Goal: Task Accomplishment & Management: Use online tool/utility

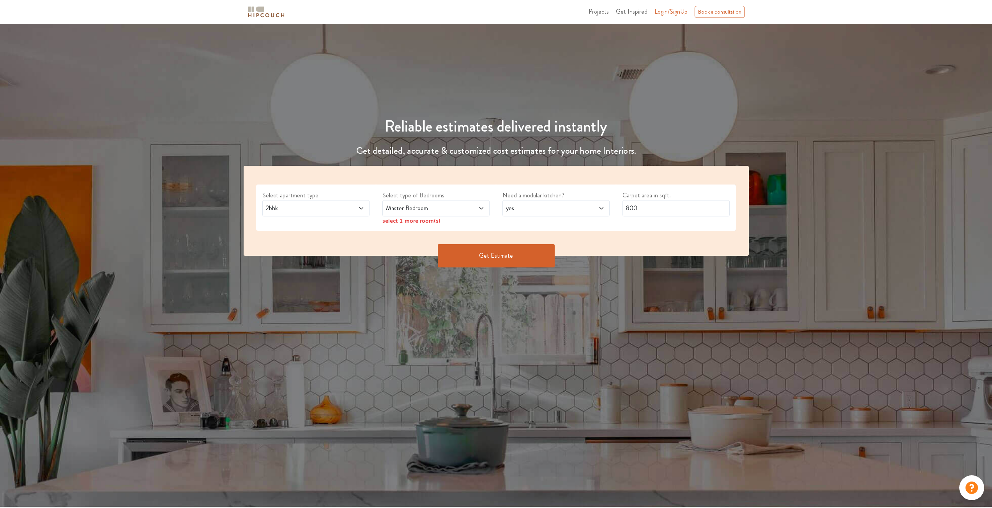
click at [325, 206] on span "2bhk" at bounding box center [301, 208] width 75 height 9
click at [302, 249] on li "3bhk" at bounding box center [315, 243] width 107 height 16
click at [454, 207] on span "Master Bedroom" at bounding box center [421, 208] width 75 height 9
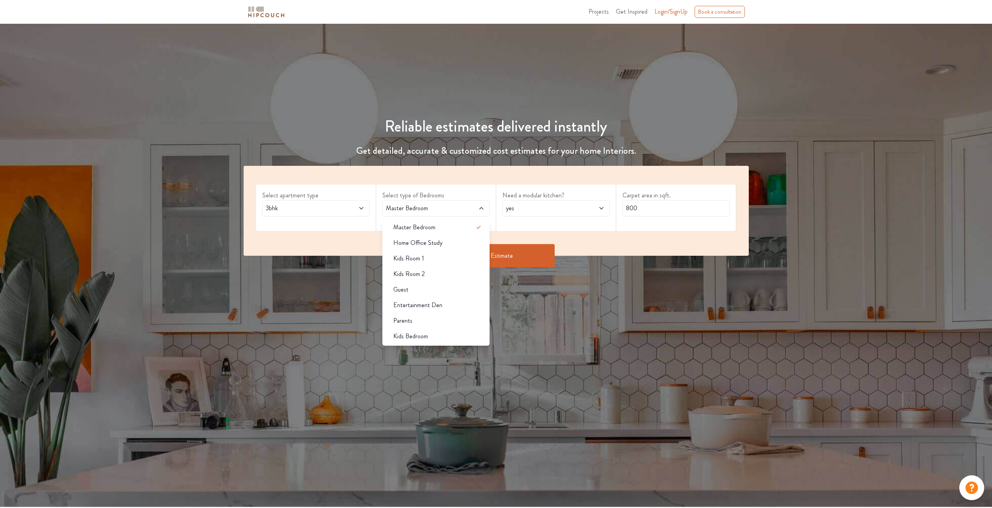
click at [454, 207] on span "Master Bedroom" at bounding box center [421, 208] width 75 height 9
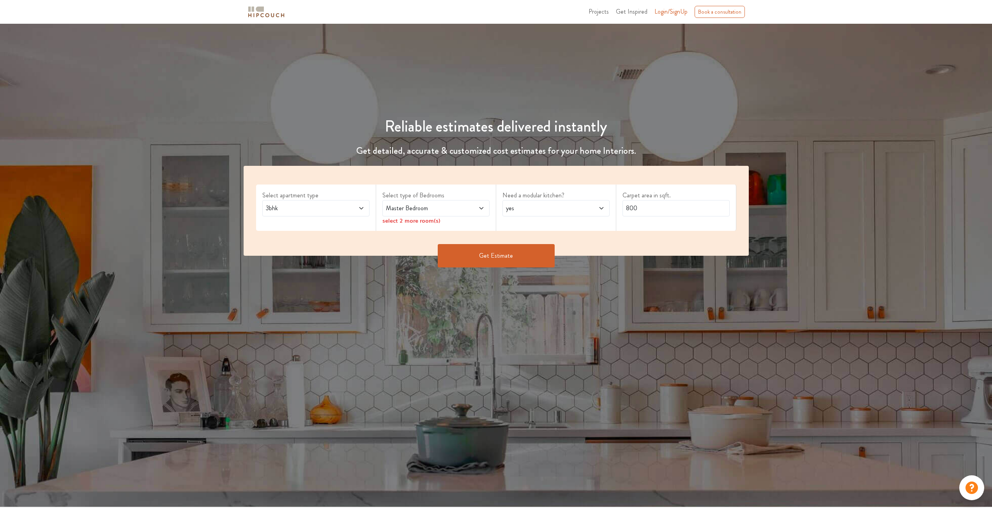
click at [205, 308] on div "Reliable estimates delivered instantly Get detailed, accurate & customized cost…" at bounding box center [496, 266] width 992 height 484
click at [469, 204] on span at bounding box center [471, 208] width 25 height 9
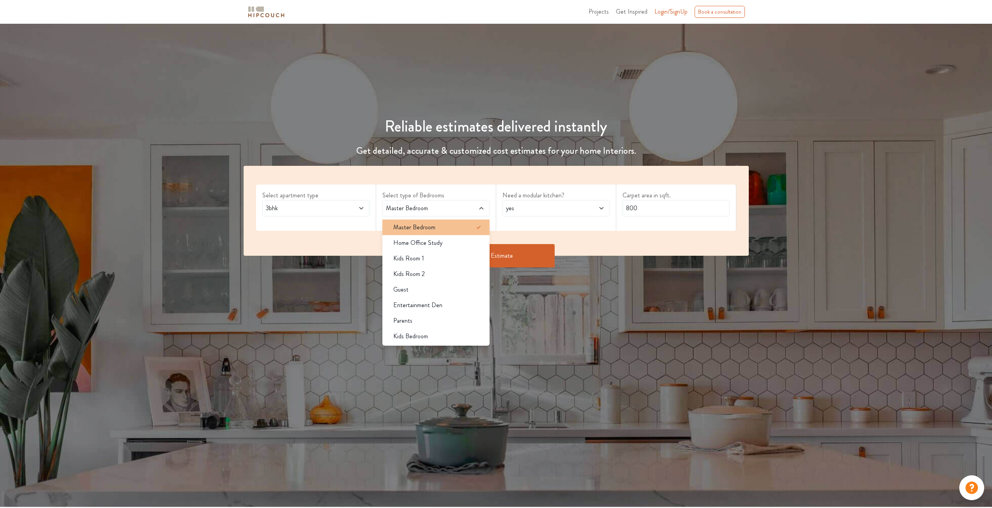
click at [447, 224] on div "Master Bedroom" at bounding box center [438, 227] width 102 height 9
click at [440, 254] on div "Kids Room 1" at bounding box center [438, 258] width 102 height 9
click at [429, 324] on div "Parents" at bounding box center [438, 320] width 102 height 9
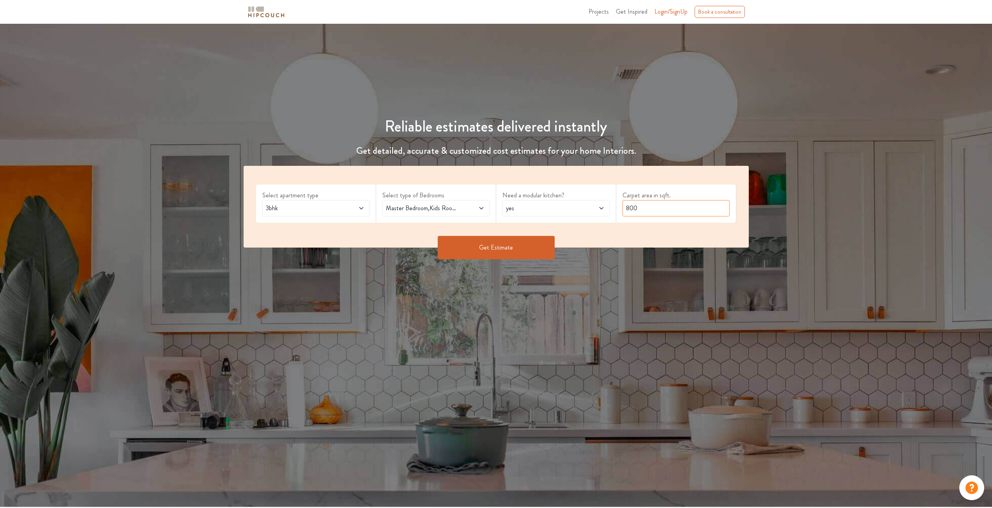
drag, startPoint x: 650, startPoint y: 215, endPoint x: 610, endPoint y: 220, distance: 40.0
click at [610, 220] on div "Select apartment type 3bhk Select type of Bedrooms Master Bedroom,Kids Room 1,P…" at bounding box center [496, 207] width 505 height 82
type input "1650"
click at [552, 208] on span "yes" at bounding box center [541, 208] width 75 height 9
click at [561, 207] on span "yes" at bounding box center [541, 208] width 75 height 9
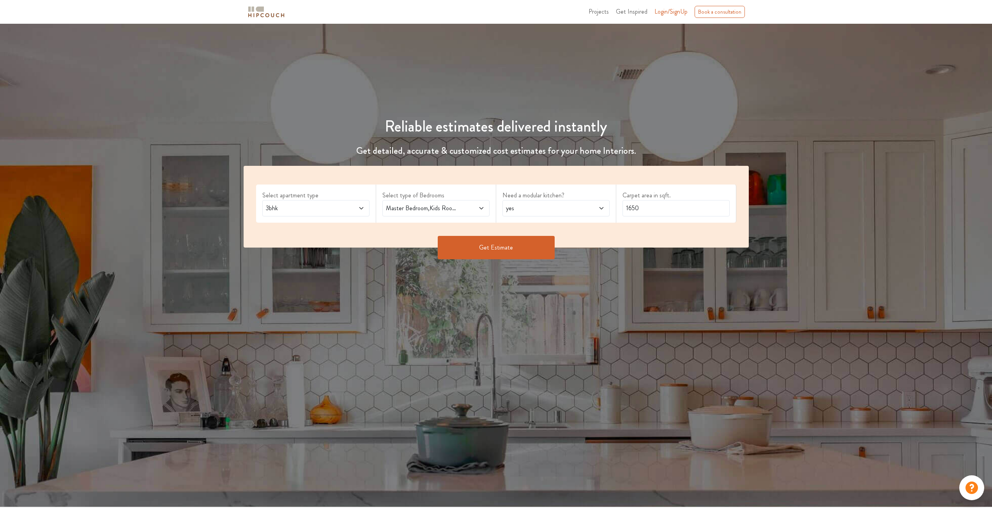
click at [474, 250] on button "Get Estimate" at bounding box center [496, 247] width 117 height 23
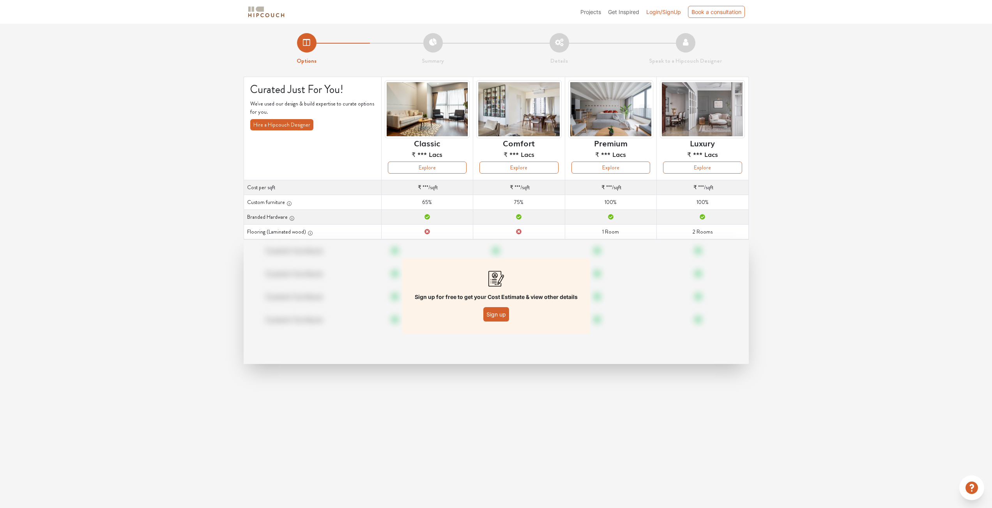
click at [486, 316] on button "Sign up" at bounding box center [496, 314] width 26 height 14
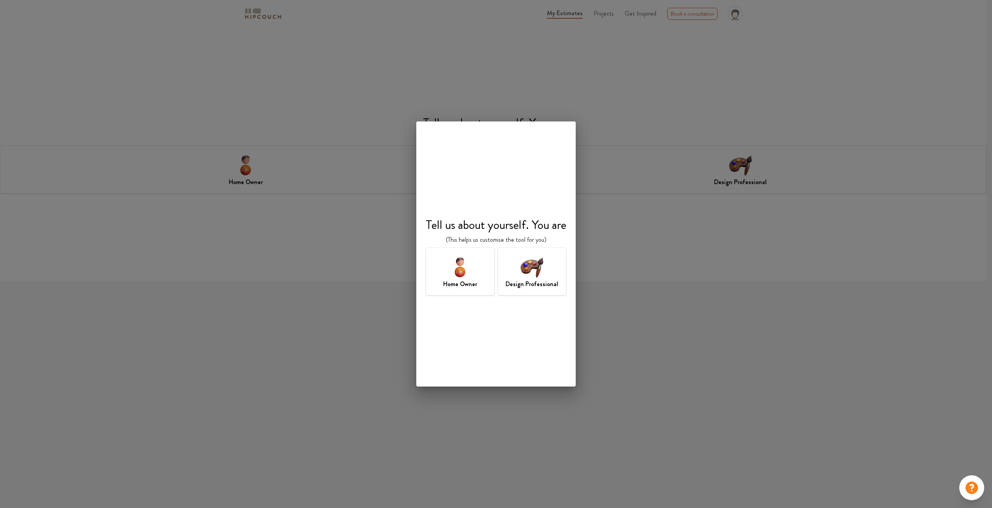
click at [532, 275] on img at bounding box center [531, 266] width 25 height 25
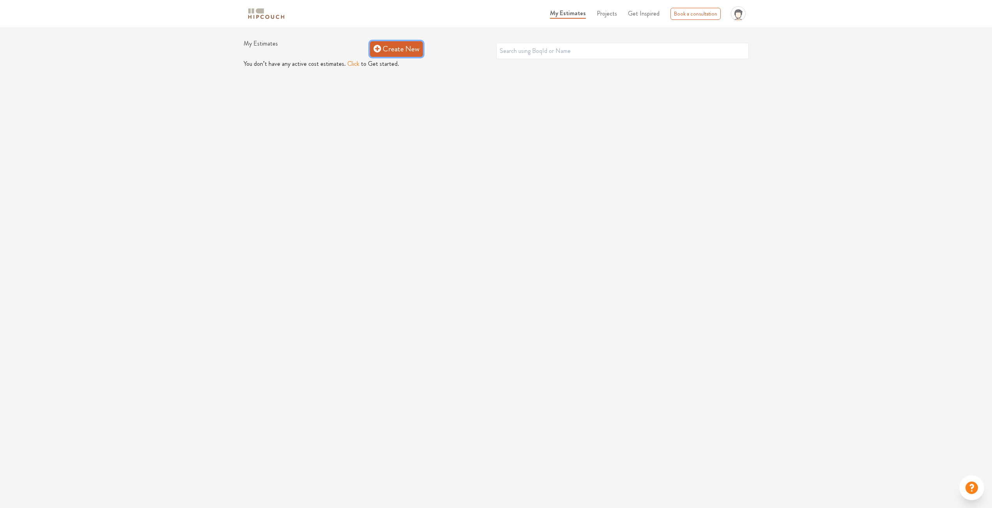
click at [392, 49] on link "Create New" at bounding box center [396, 49] width 53 height 16
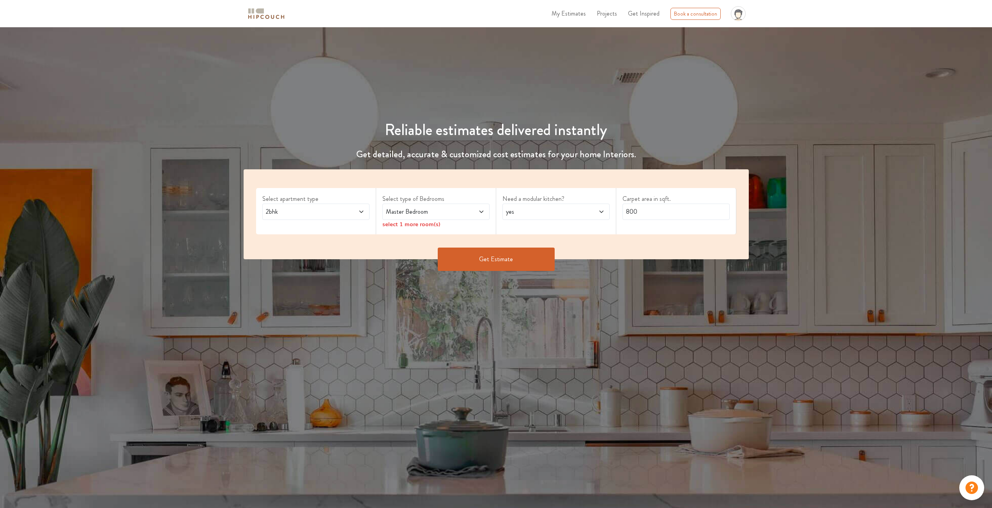
click at [326, 213] on span "2bhk" at bounding box center [301, 211] width 75 height 9
click at [295, 243] on div "3bhk" at bounding box center [318, 246] width 102 height 9
click at [447, 211] on span "Master Bedroom" at bounding box center [421, 211] width 75 height 9
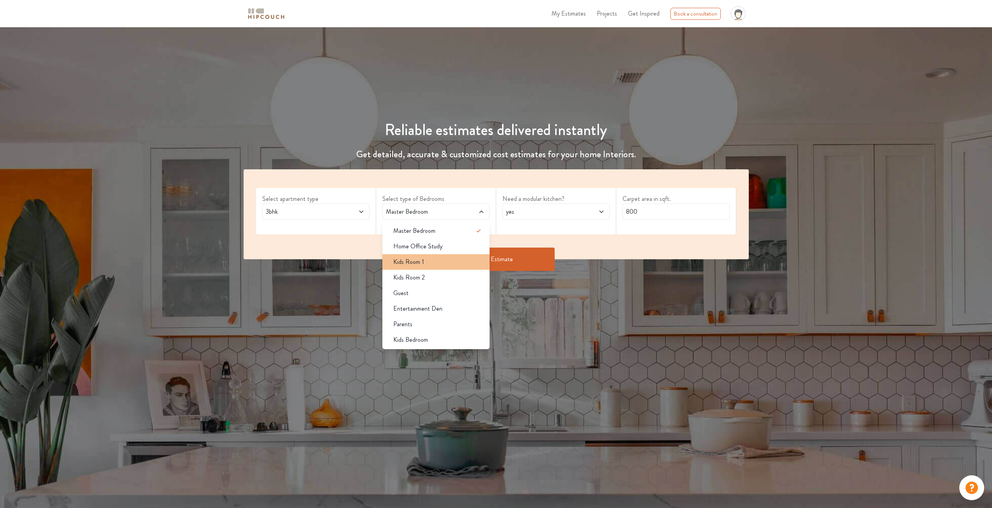
click at [416, 264] on span "Kids Room 1" at bounding box center [408, 262] width 31 height 9
click at [403, 326] on span "Parents" at bounding box center [402, 324] width 19 height 9
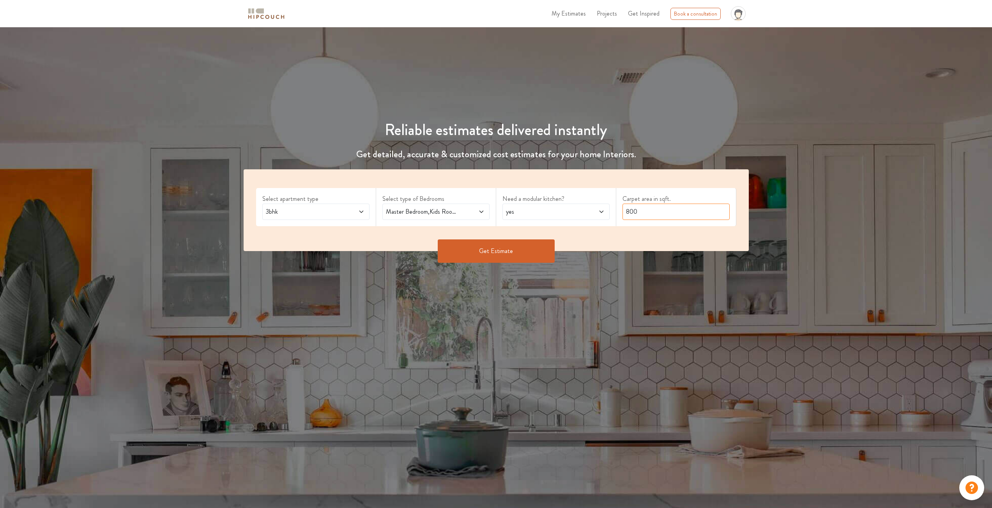
drag, startPoint x: 649, startPoint y: 212, endPoint x: 592, endPoint y: 228, distance: 59.4
click at [592, 228] on div "Select apartment type 3bhk Select type of Bedrooms Master Bedroom,Kids Room 1,P…" at bounding box center [496, 210] width 505 height 82
type input "1650"
click at [476, 261] on button "Get Estimate" at bounding box center [496, 251] width 117 height 23
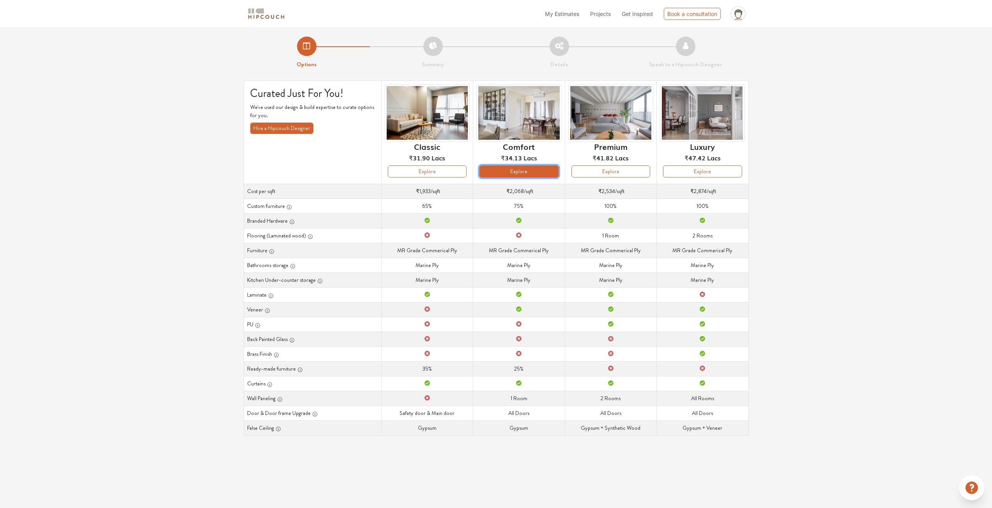
click at [540, 169] on button "Explore" at bounding box center [518, 172] width 79 height 12
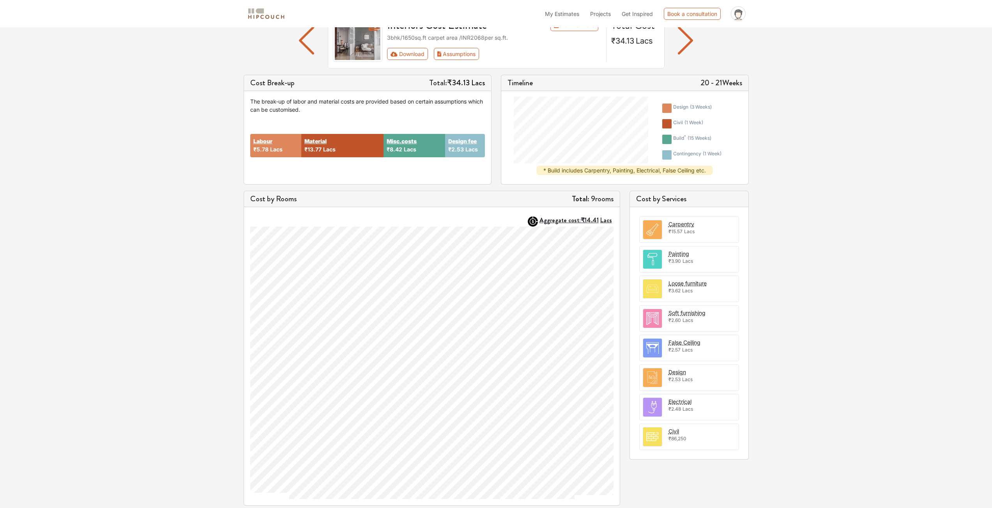
scroll to position [69, 0]
click at [687, 284] on div "Loose furniture" at bounding box center [687, 283] width 38 height 8
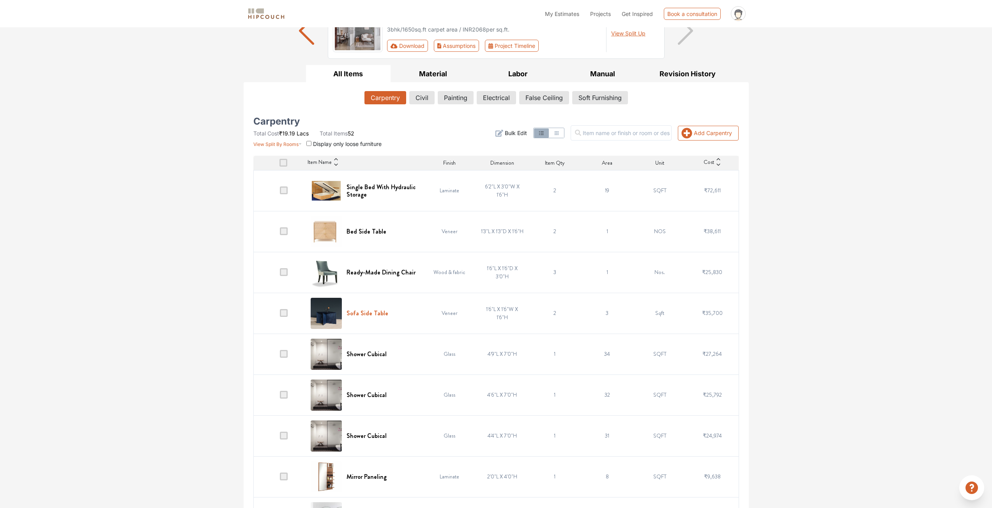
scroll to position [117, 0]
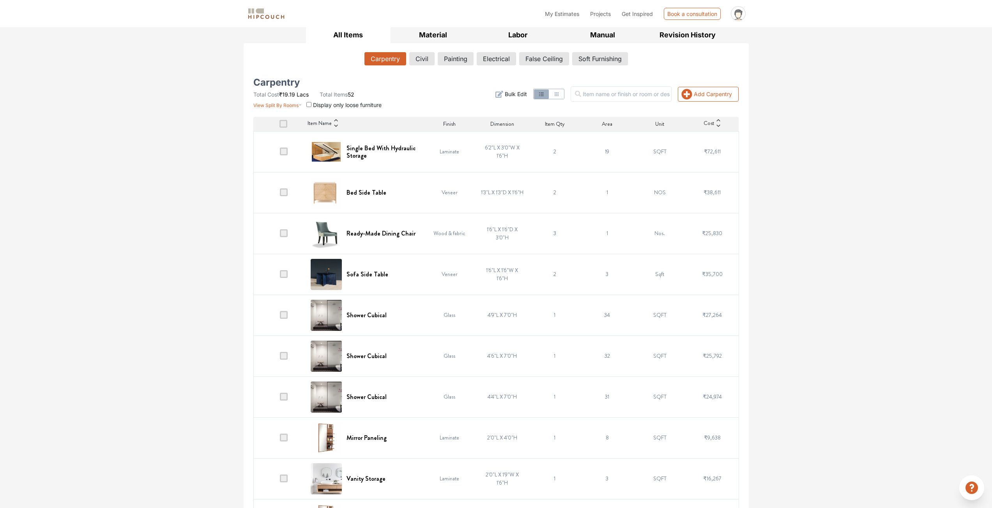
click at [285, 235] on span at bounding box center [284, 233] width 8 height 8
click at [280, 235] on input "checkbox" at bounding box center [280, 235] width 0 height 0
click at [727, 94] on span "Delete" at bounding box center [725, 93] width 14 height 7
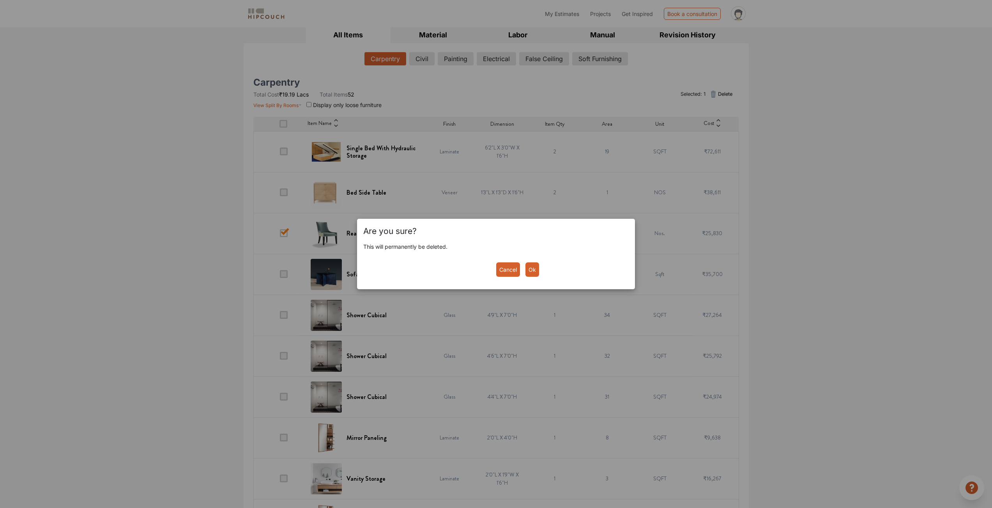
click at [531, 266] on button "Ok" at bounding box center [532, 270] width 14 height 14
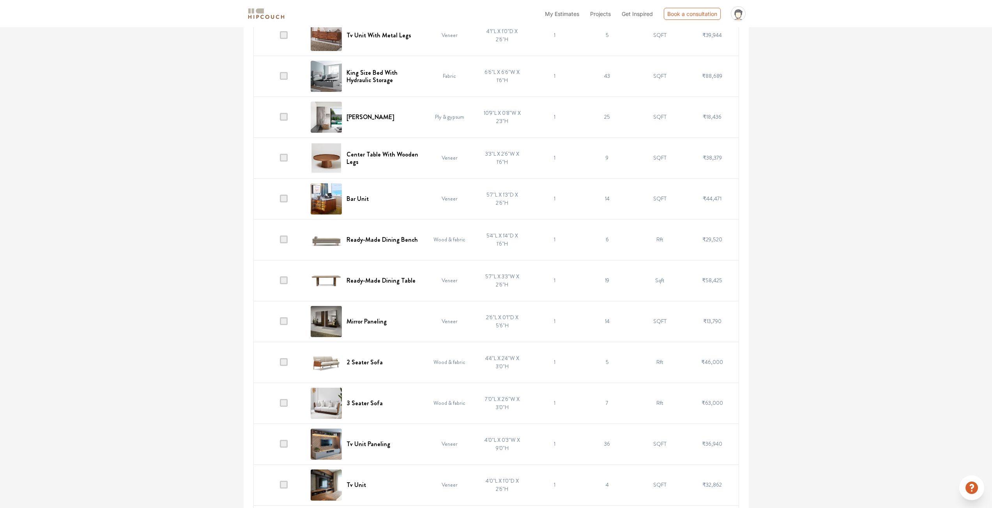
scroll to position [1832, 0]
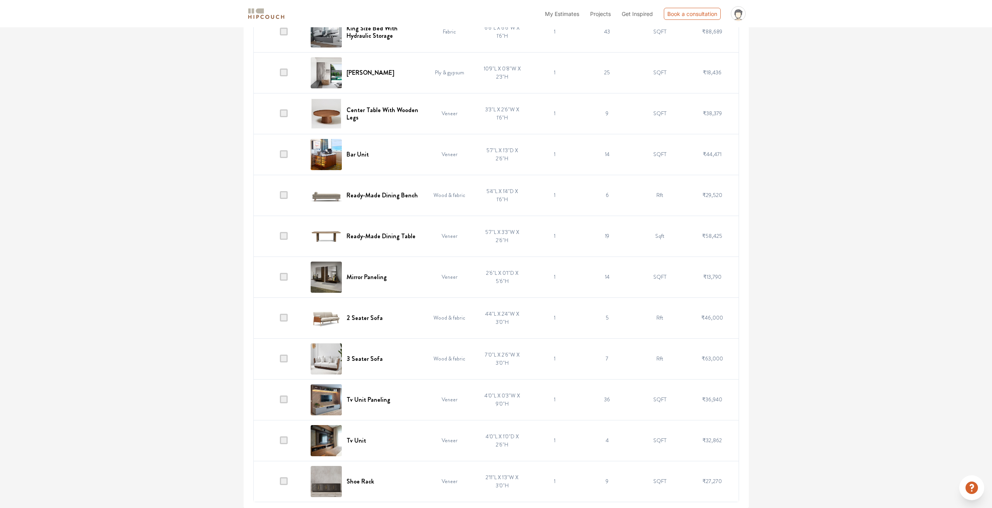
click at [284, 354] on td at bounding box center [279, 359] width 53 height 41
click at [281, 316] on span at bounding box center [284, 318] width 8 height 8
click at [280, 320] on input "checkbox" at bounding box center [280, 320] width 0 height 0
click at [283, 360] on span at bounding box center [284, 359] width 8 height 8
click at [280, 361] on input "checkbox" at bounding box center [280, 361] width 0 height 0
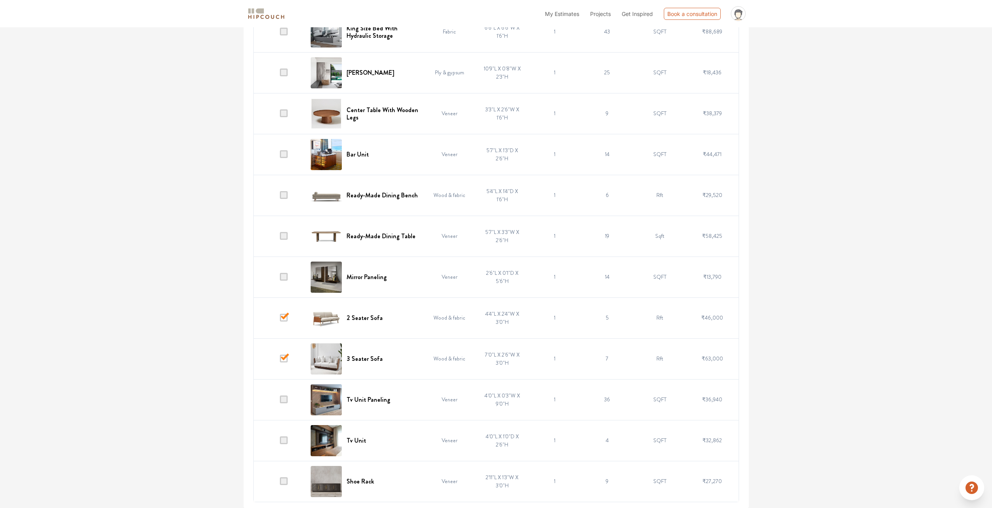
click at [284, 236] on span at bounding box center [284, 236] width 8 height 8
click at [280, 238] on input "checkbox" at bounding box center [280, 238] width 0 height 0
click at [282, 195] on span at bounding box center [284, 195] width 8 height 8
click at [280, 197] on input "checkbox" at bounding box center [280, 197] width 0 height 0
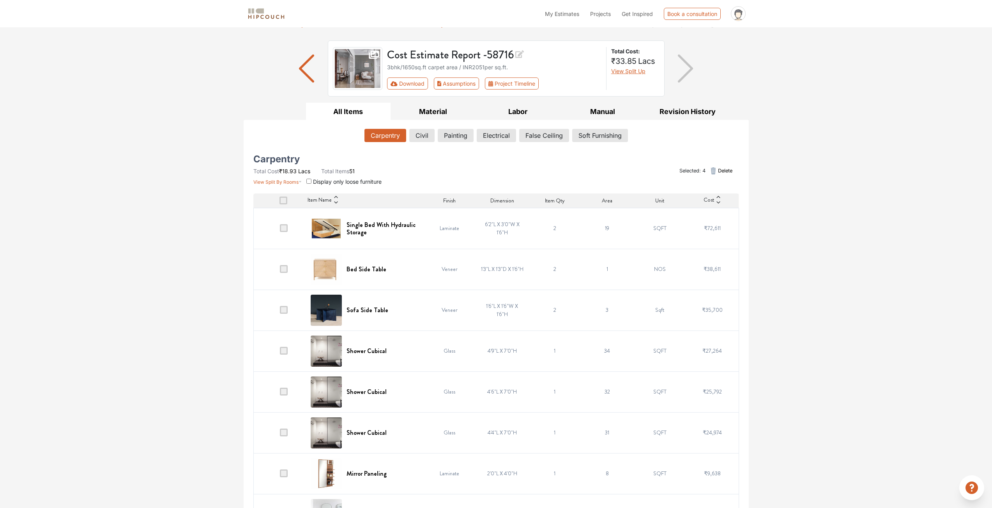
scroll to position [0, 0]
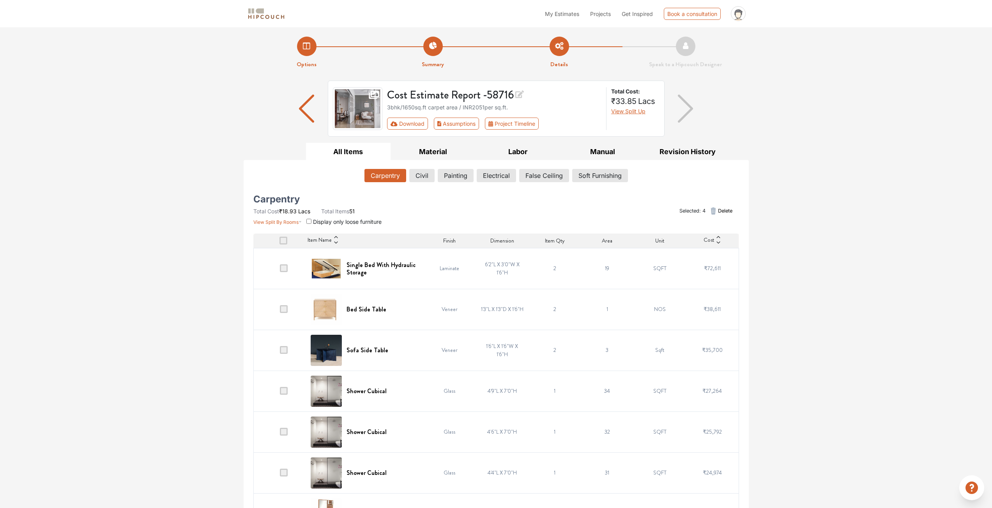
click at [716, 210] on icon "button" at bounding box center [712, 210] width 9 height 9
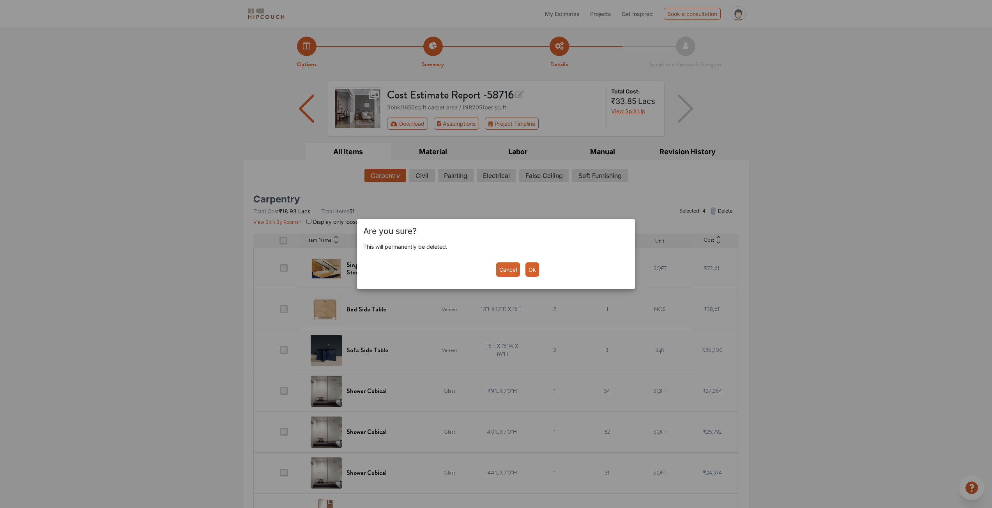
click at [533, 273] on button "Ok" at bounding box center [532, 270] width 14 height 14
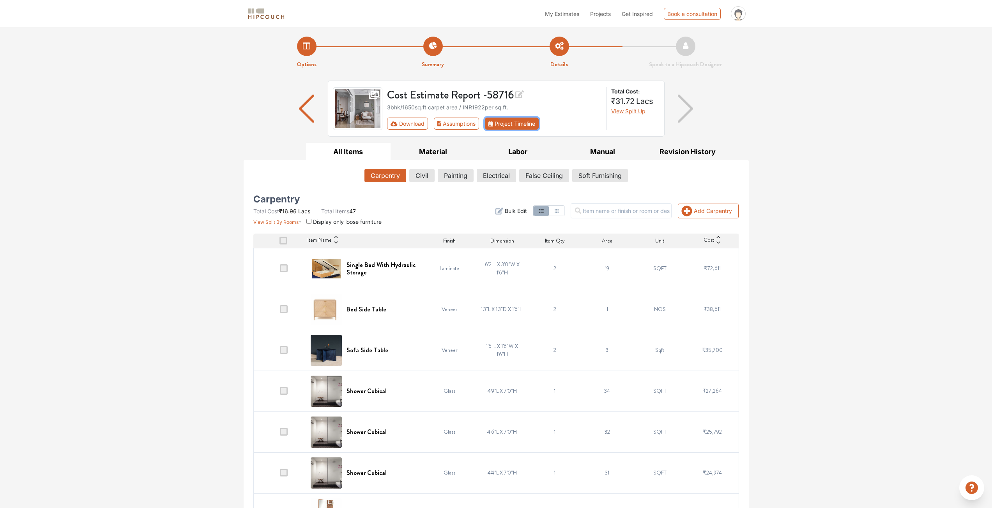
click at [521, 125] on button "Project Timeline" at bounding box center [512, 124] width 54 height 12
